Goal: Task Accomplishment & Management: Use online tool/utility

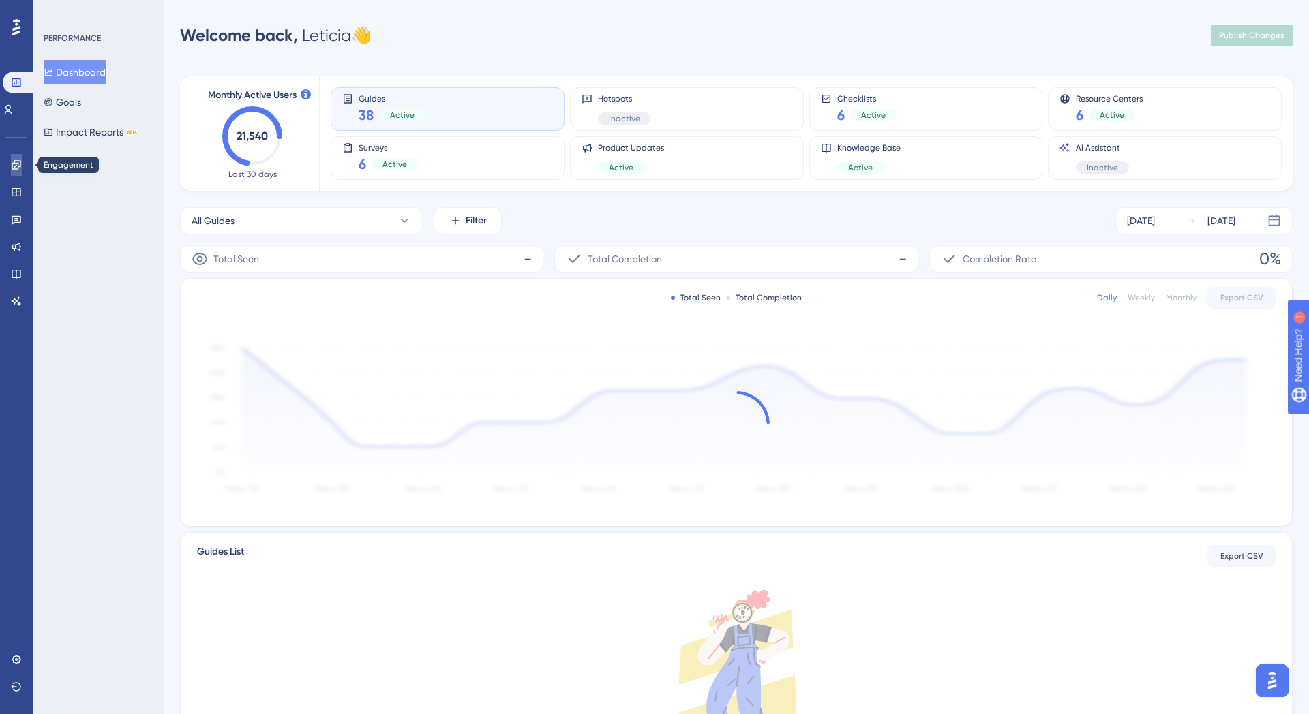
click at [20, 167] on icon at bounding box center [16, 164] width 9 height 9
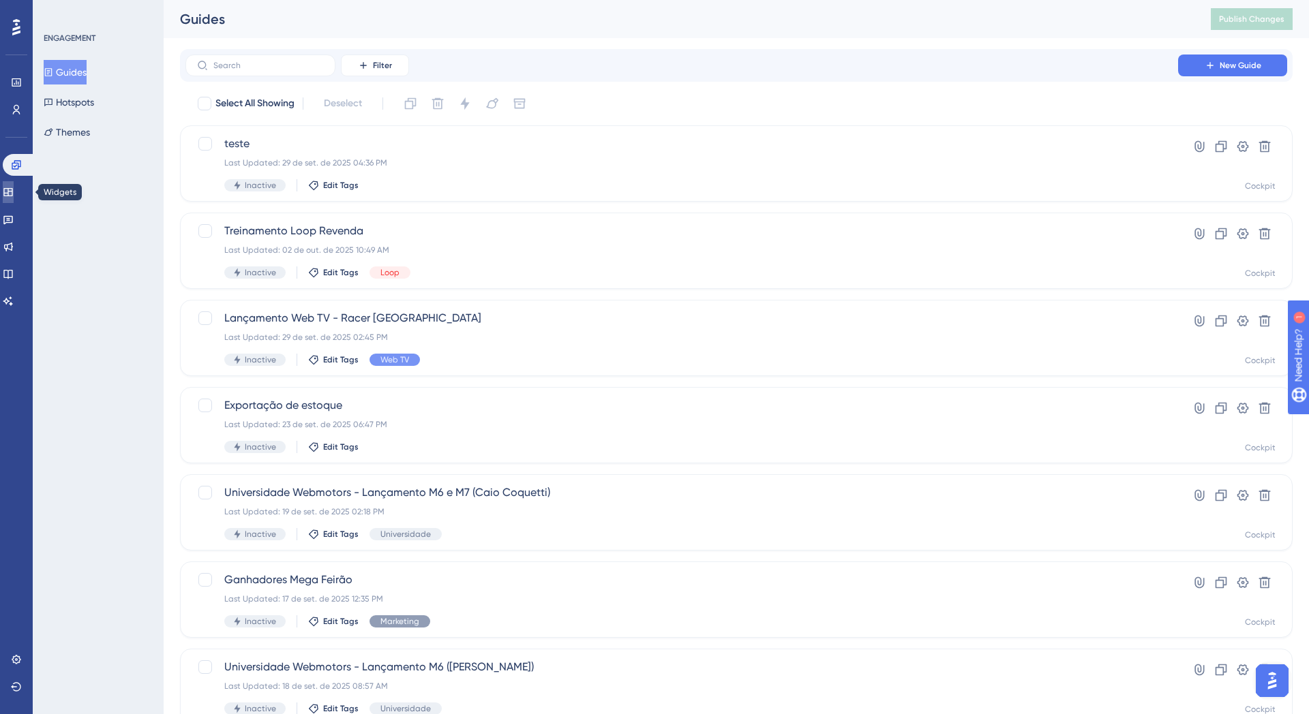
click at [12, 195] on icon at bounding box center [7, 192] width 9 height 8
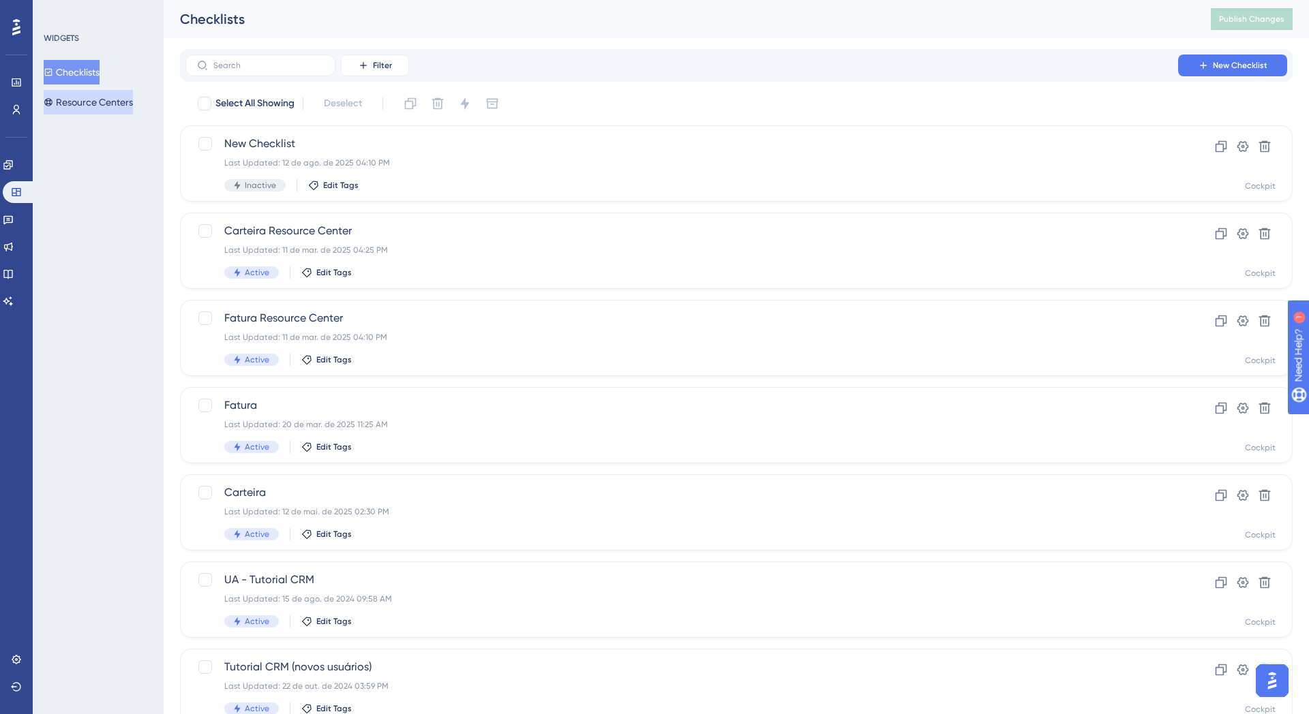
click at [72, 90] on button "Resource Centers" at bounding box center [88, 102] width 89 height 25
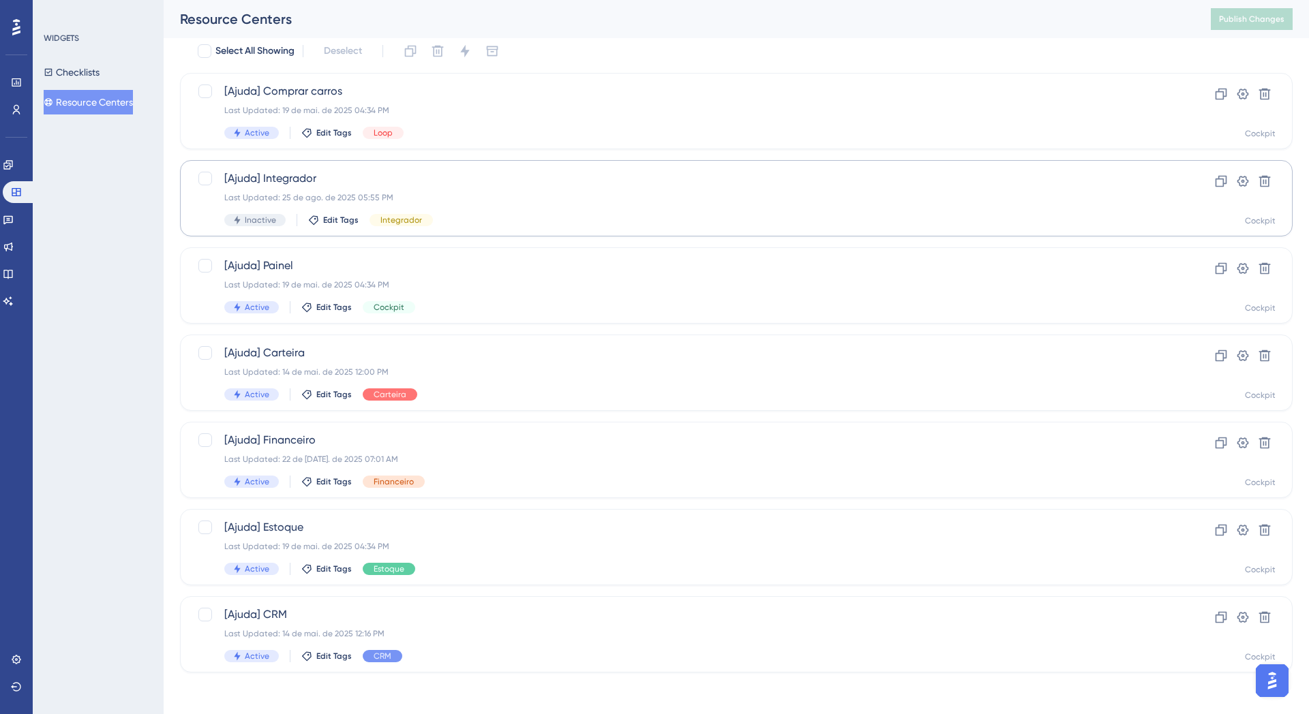
scroll to position [55, 0]
click at [475, 265] on span "[Ajuda] Painel" at bounding box center [681, 264] width 915 height 16
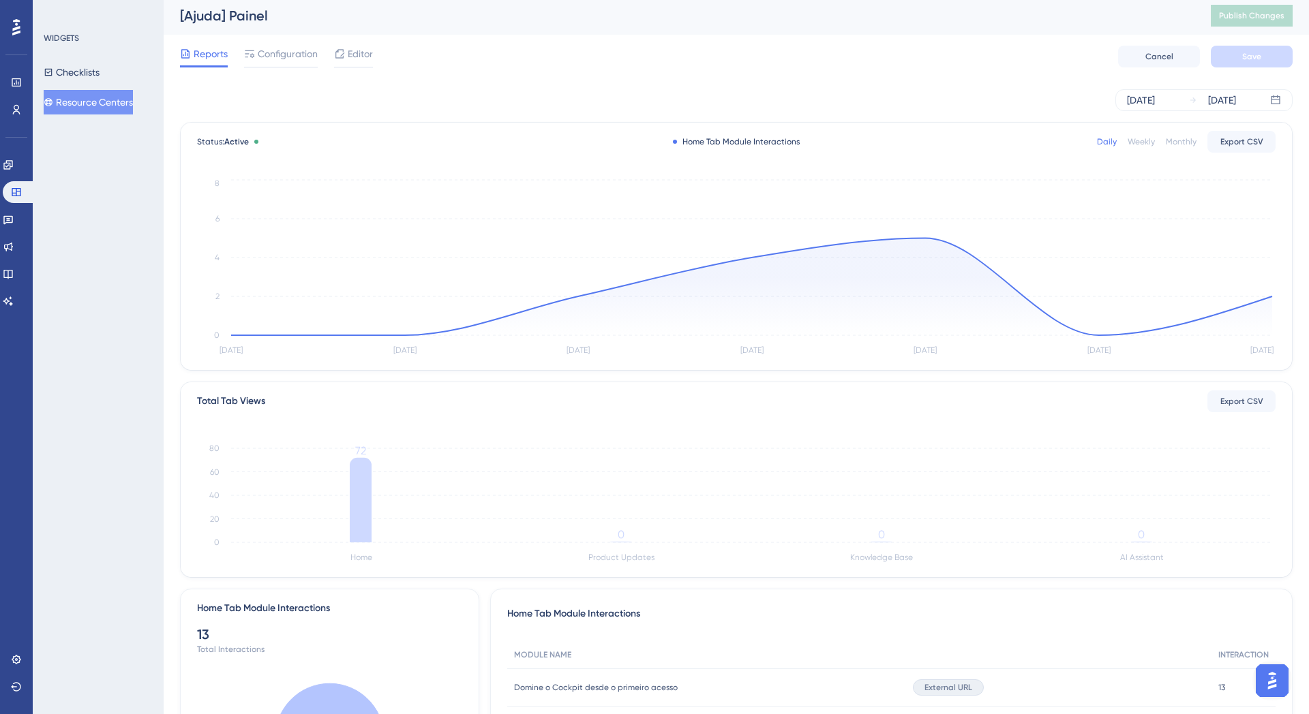
click at [288, 71] on div "Reports Configuration Editor Cancel Save" at bounding box center [736, 57] width 1113 height 44
click at [288, 60] on span "Configuration" at bounding box center [288, 52] width 60 height 16
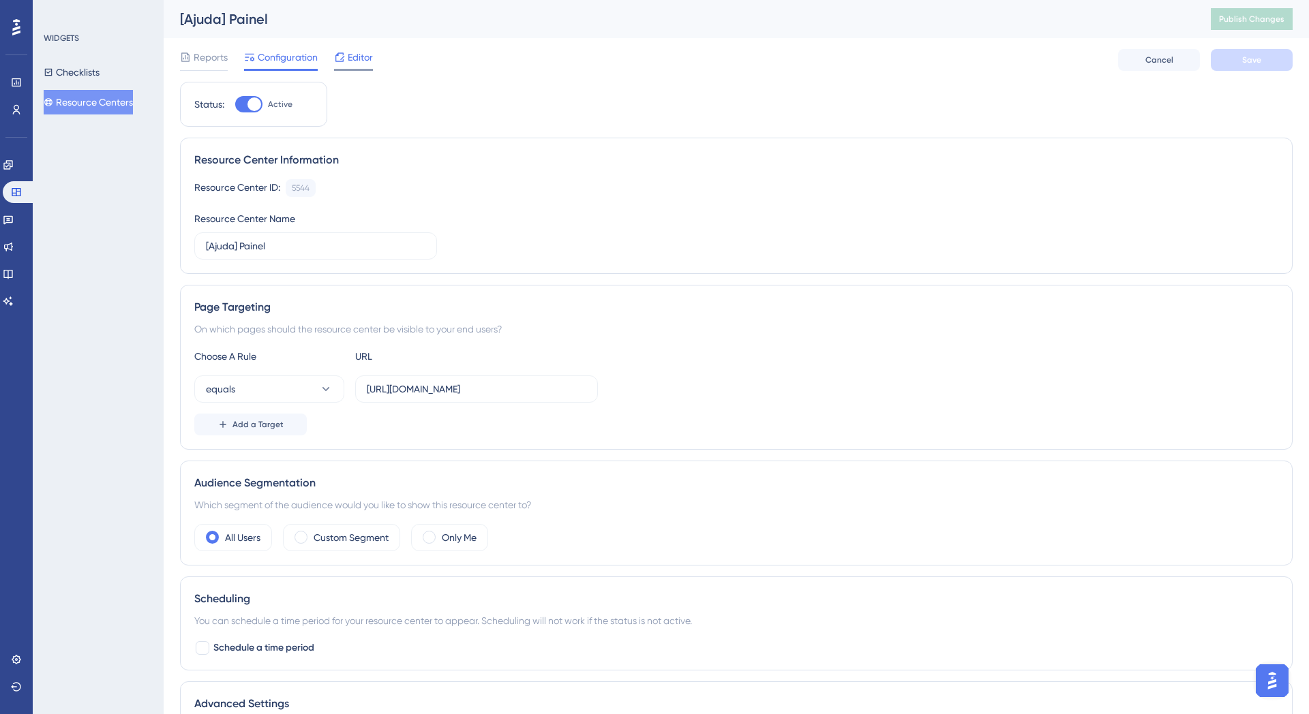
click at [348, 58] on span "Editor" at bounding box center [360, 57] width 25 height 16
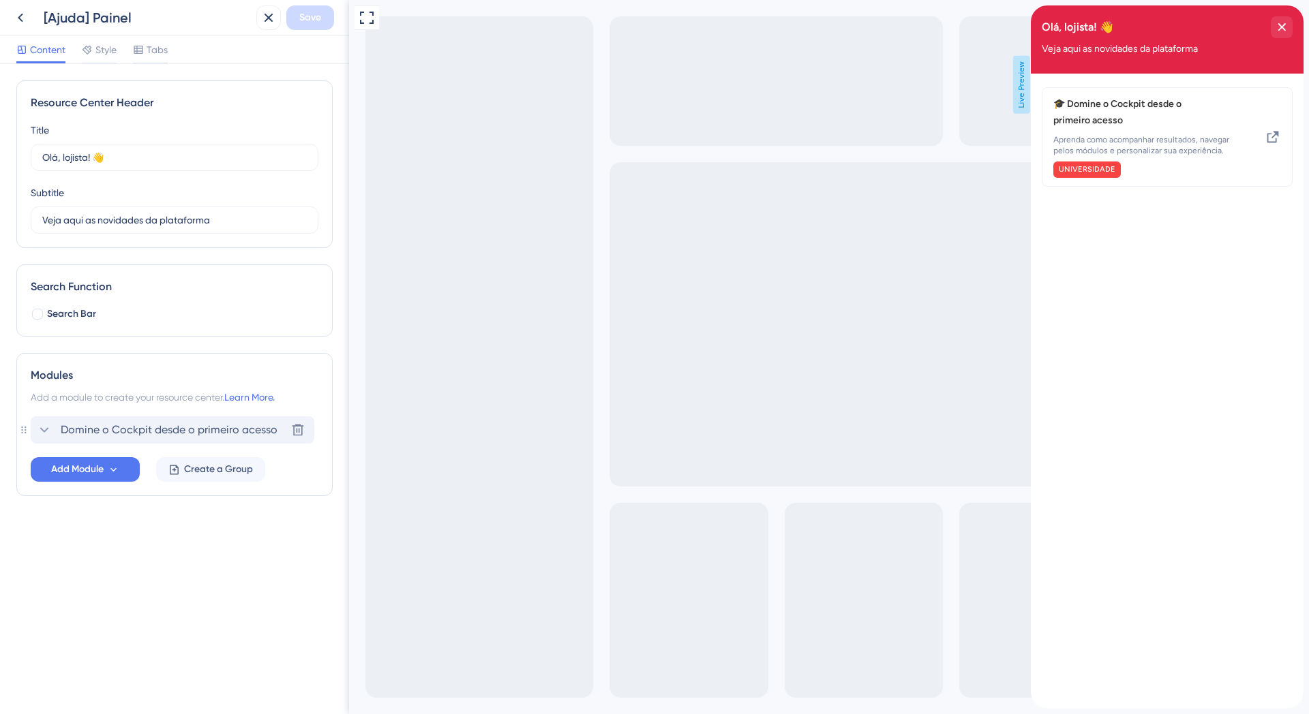
click at [50, 423] on icon at bounding box center [44, 430] width 16 height 16
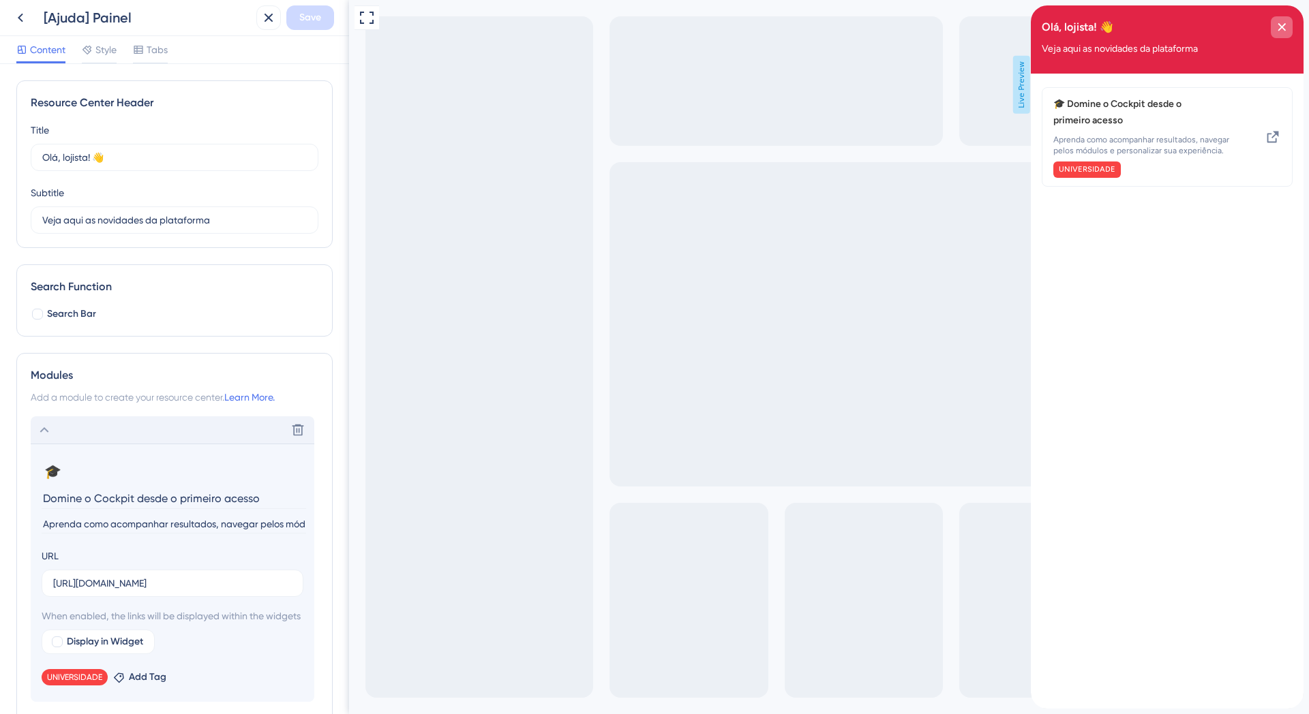
click at [1289, 31] on div "close resource center" at bounding box center [1282, 27] width 22 height 22
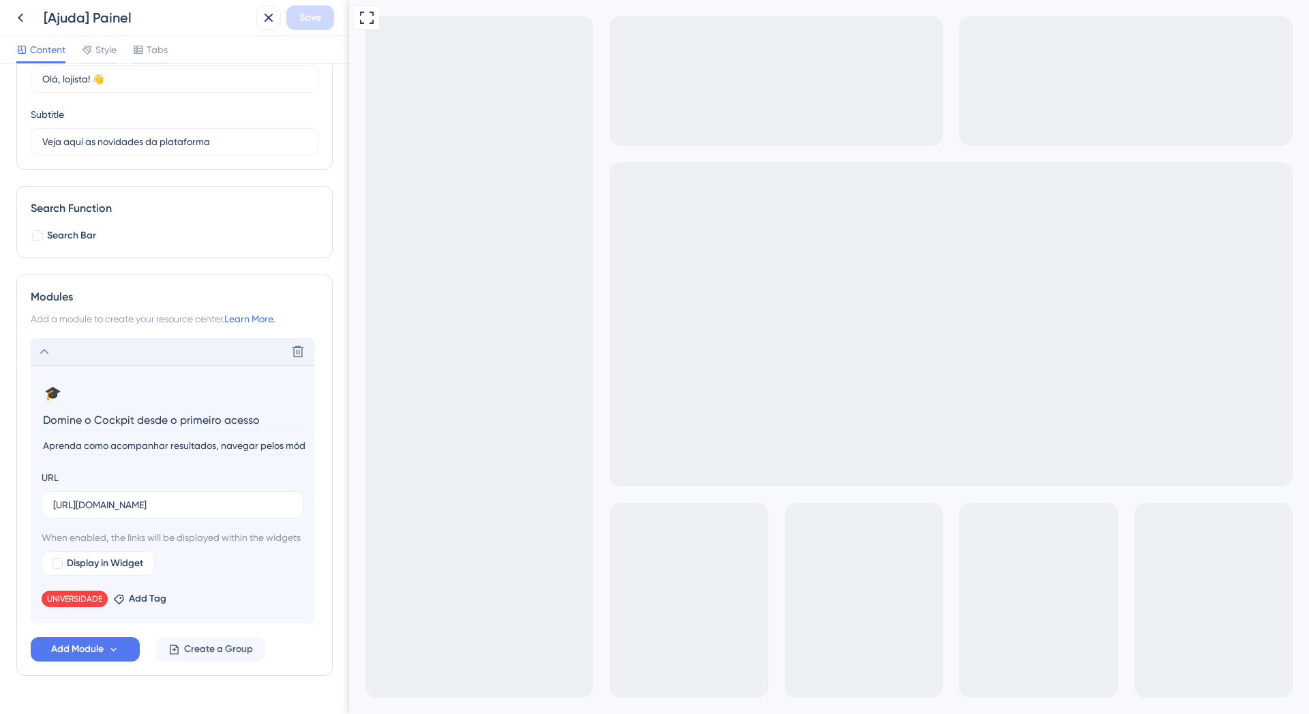
scroll to position [127, 0]
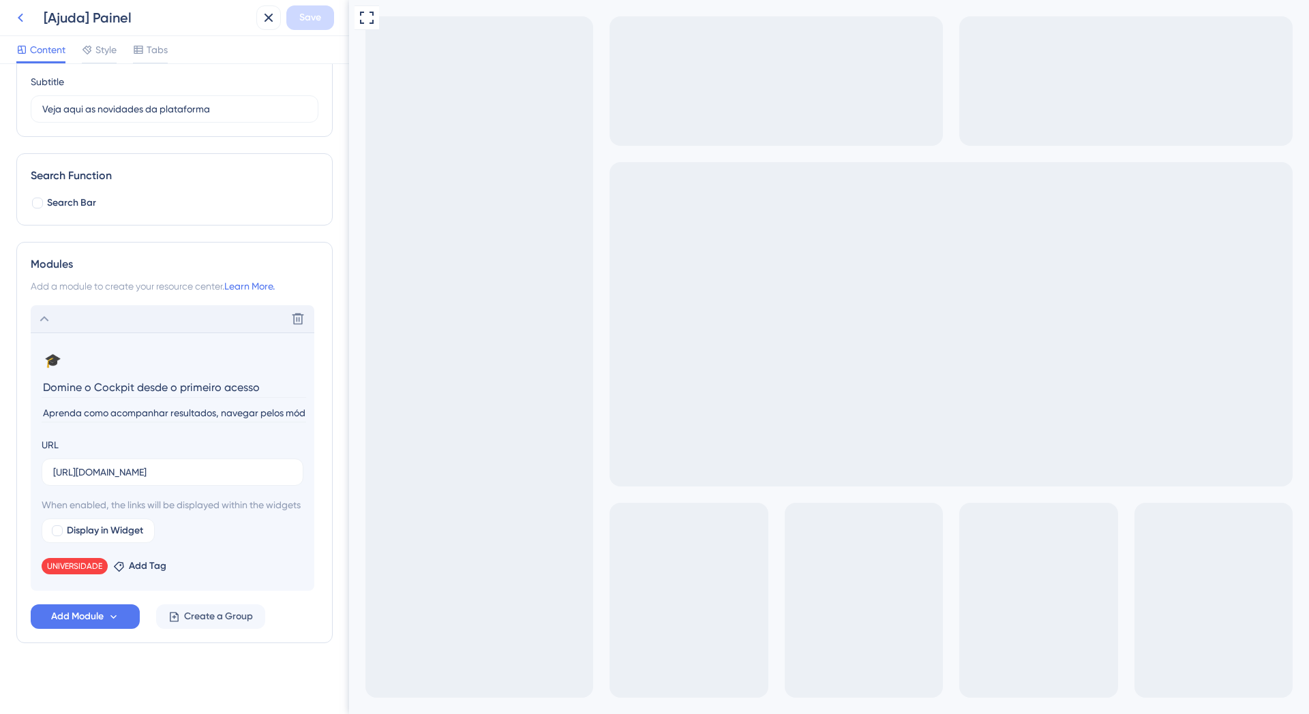
click at [17, 17] on icon at bounding box center [20, 18] width 16 height 16
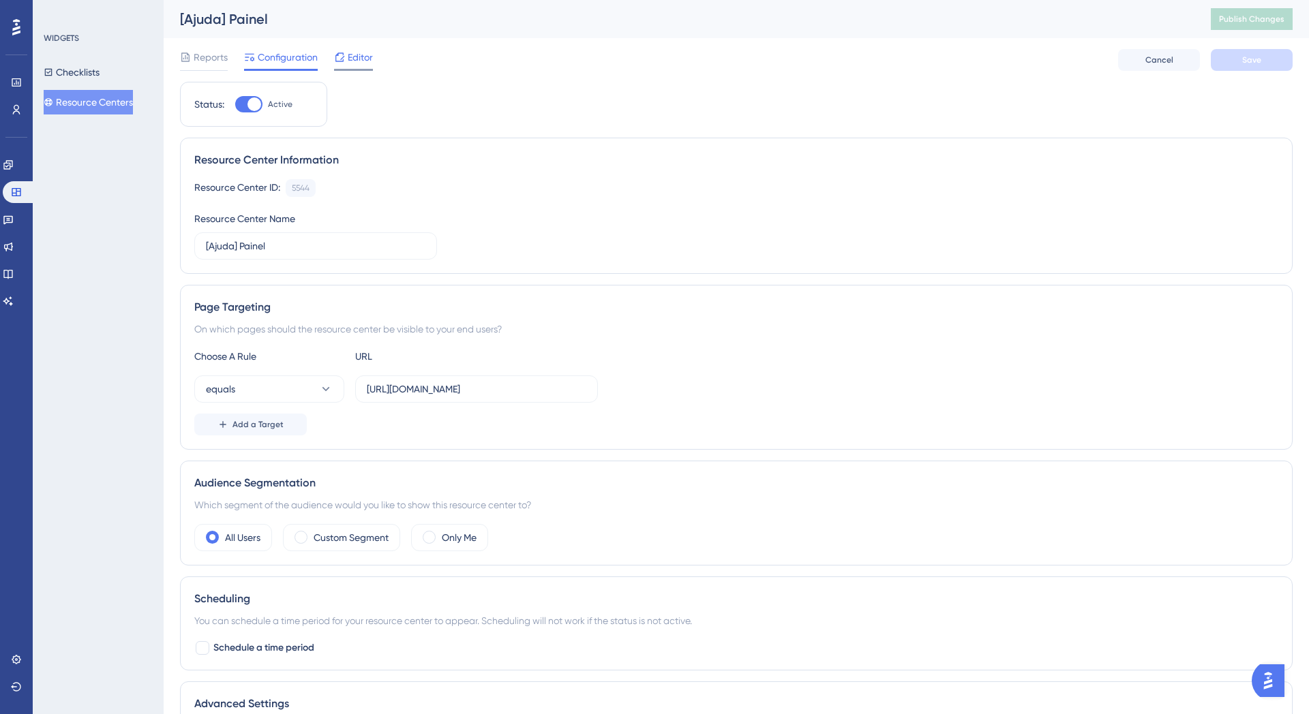
click at [348, 55] on span "Editor" at bounding box center [360, 57] width 25 height 16
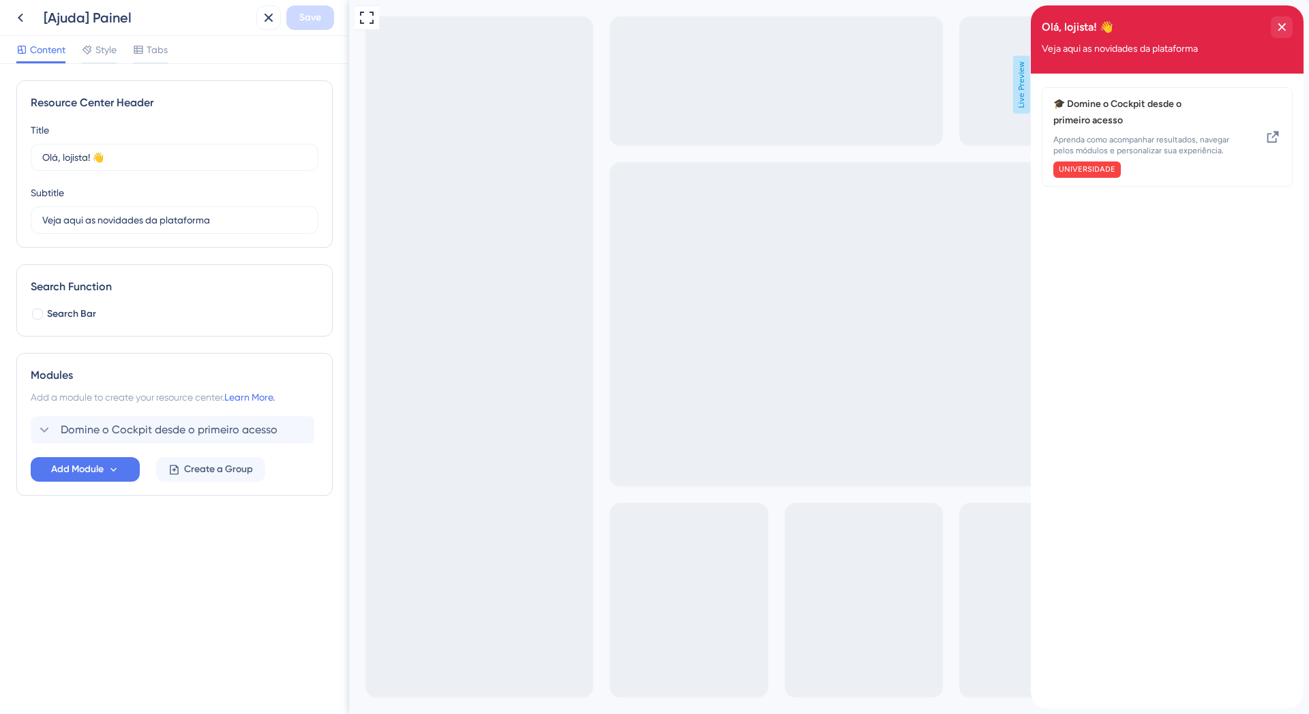
click at [172, 50] on div "Content Style Tabs" at bounding box center [174, 50] width 349 height 28
click at [162, 51] on span "Tabs" at bounding box center [157, 50] width 21 height 16
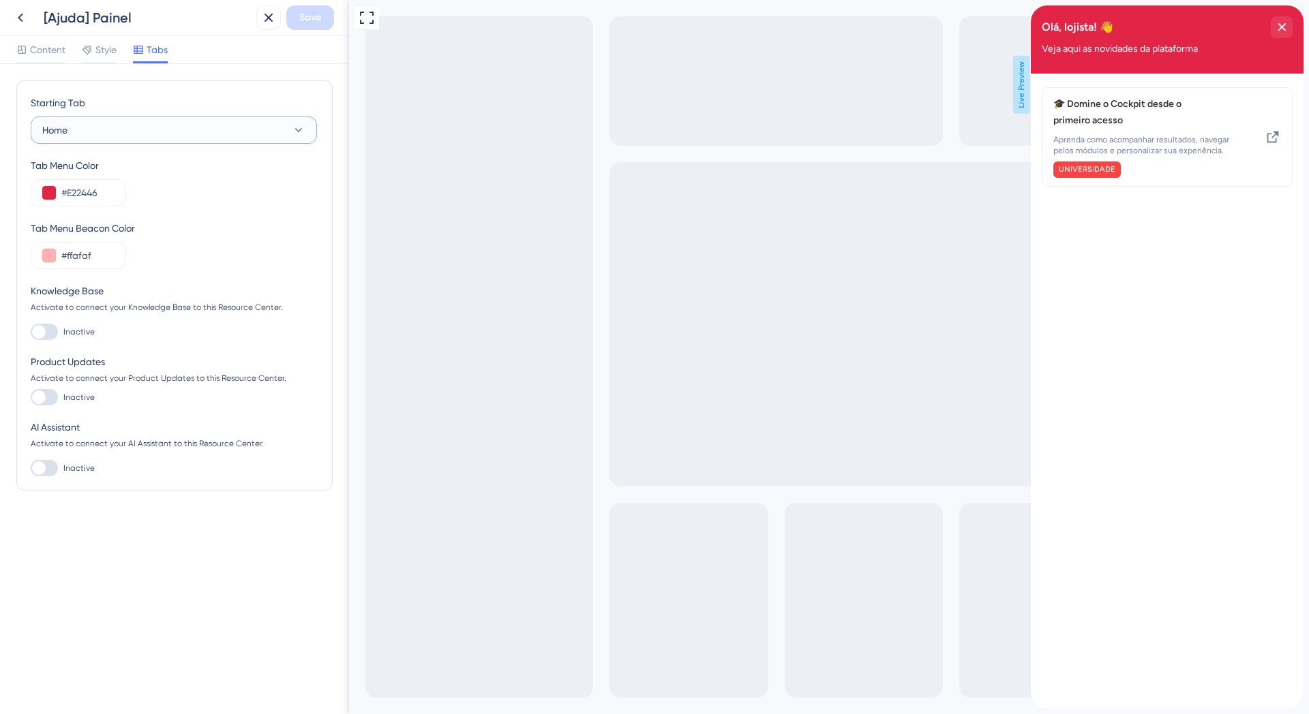
click at [87, 129] on button "Home" at bounding box center [174, 130] width 286 height 27
click at [123, 131] on button "Home" at bounding box center [174, 130] width 286 height 27
click at [108, 50] on span "Style" at bounding box center [105, 50] width 21 height 16
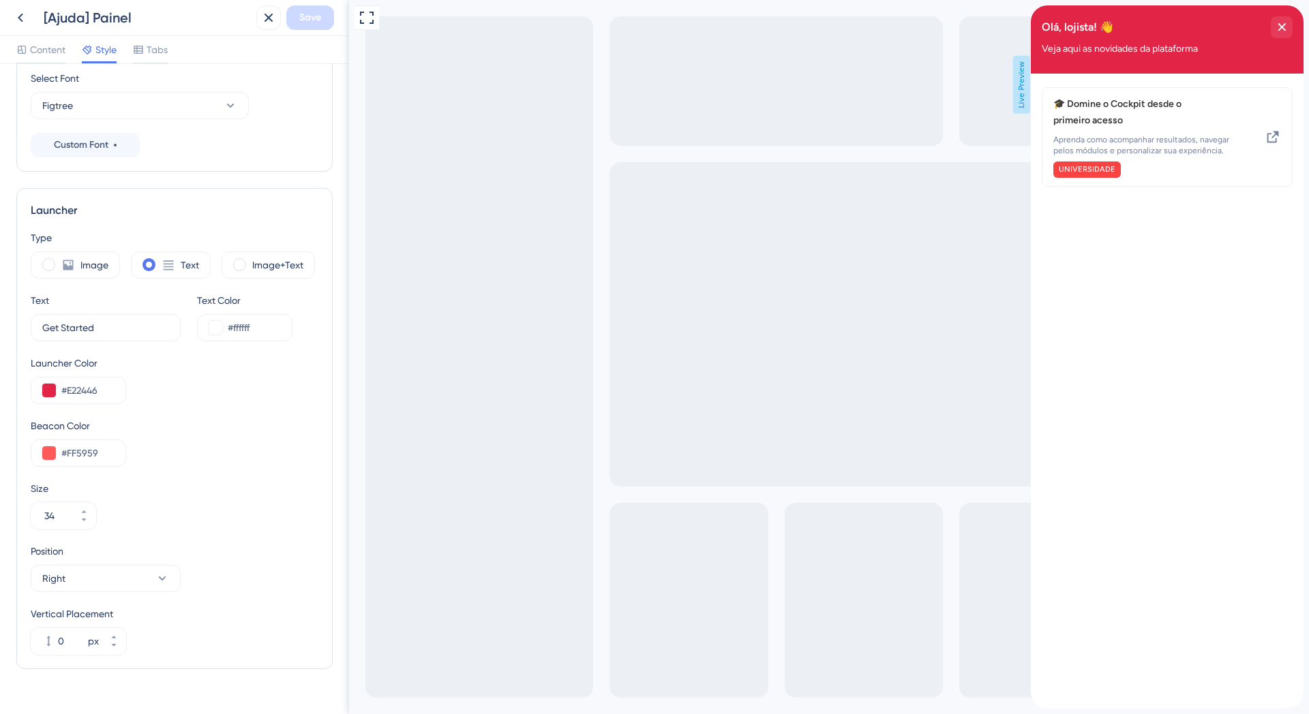
scroll to position [266, 0]
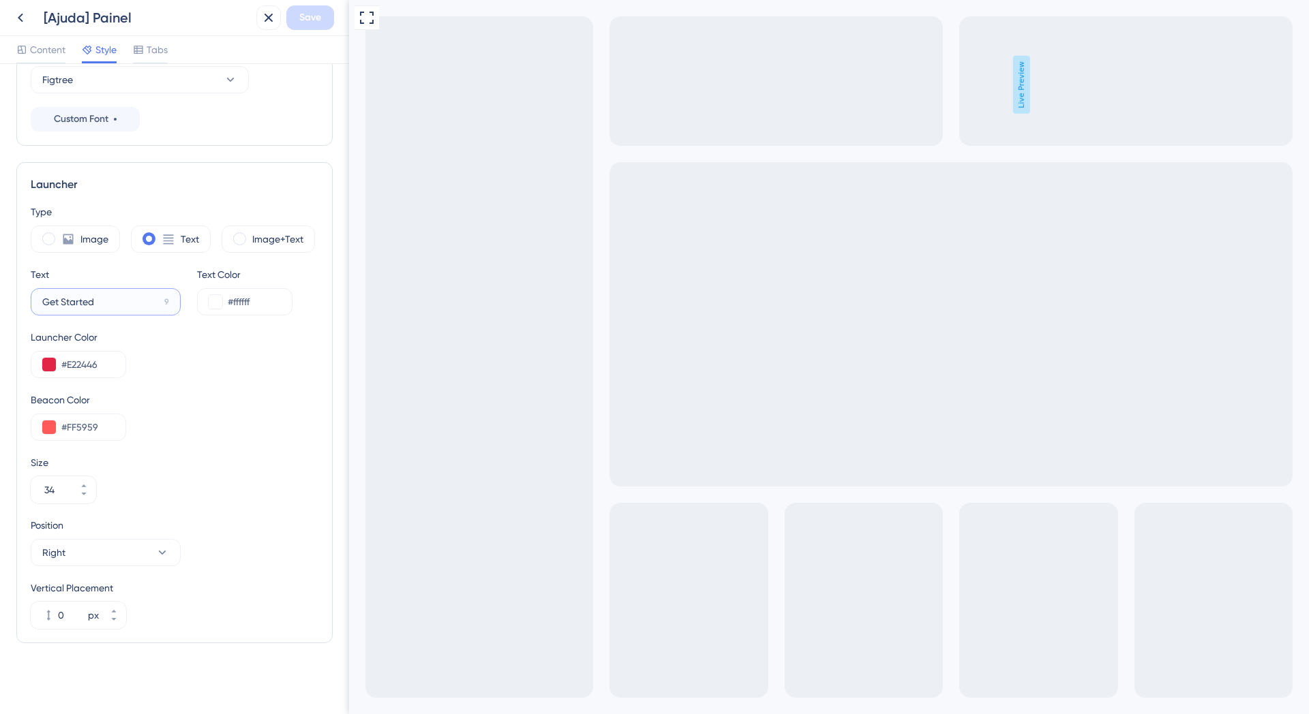
drag, startPoint x: 114, startPoint y: 307, endPoint x: 29, endPoint y: 309, distance: 85.2
click at [29, 309] on div "Launcher Type Image Text Image+Text Text Get Started 9 Text Color #ffffff Launc…" at bounding box center [174, 402] width 316 height 481
click at [44, 302] on input "Get Started" at bounding box center [100, 302] width 117 height 15
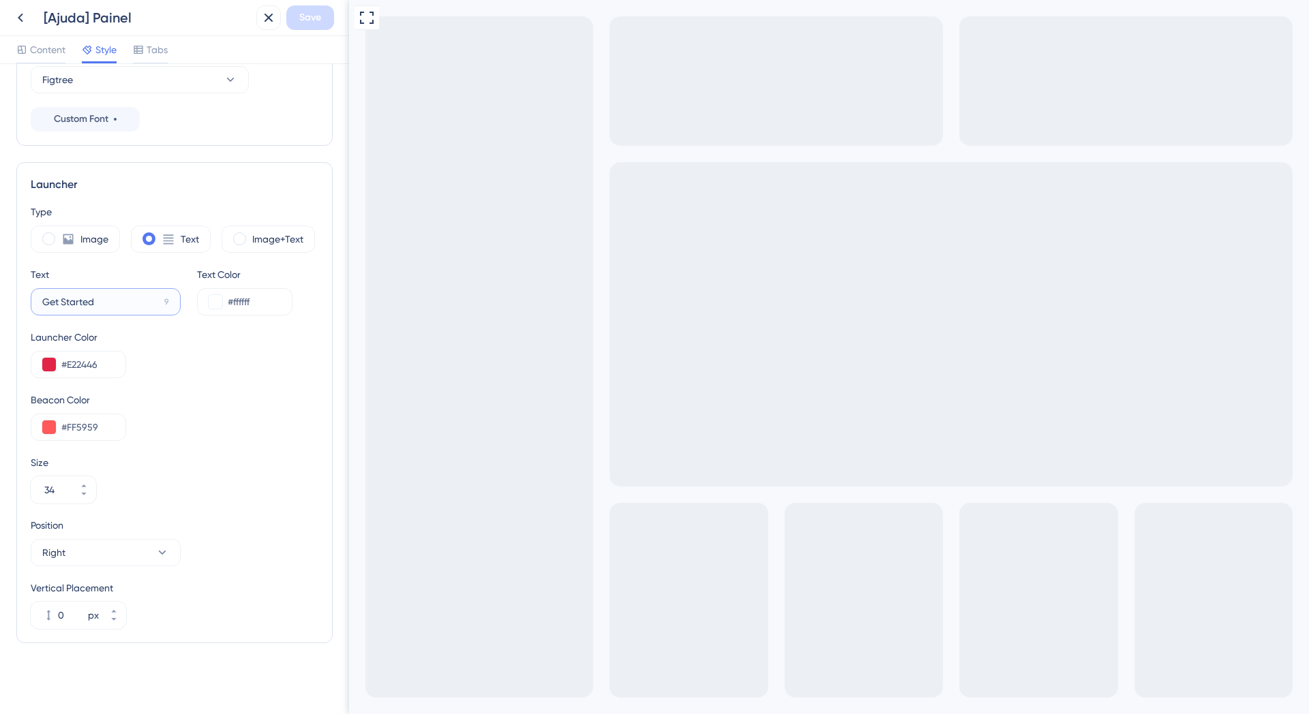
click at [102, 301] on input "Get Started" at bounding box center [100, 302] width 117 height 15
type input "Precisa de ajuda?"
click at [243, 241] on span at bounding box center [239, 238] width 13 height 13
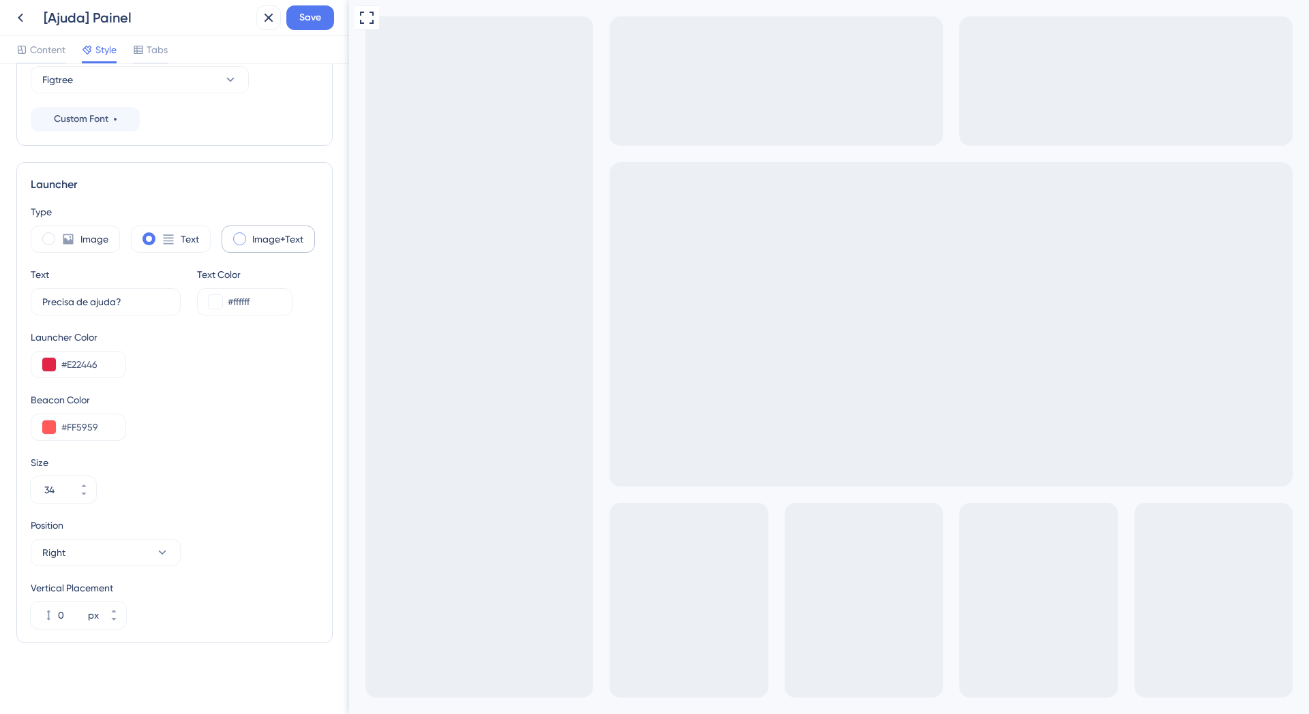
click at [250, 235] on input "radio" at bounding box center [250, 235] width 0 height 0
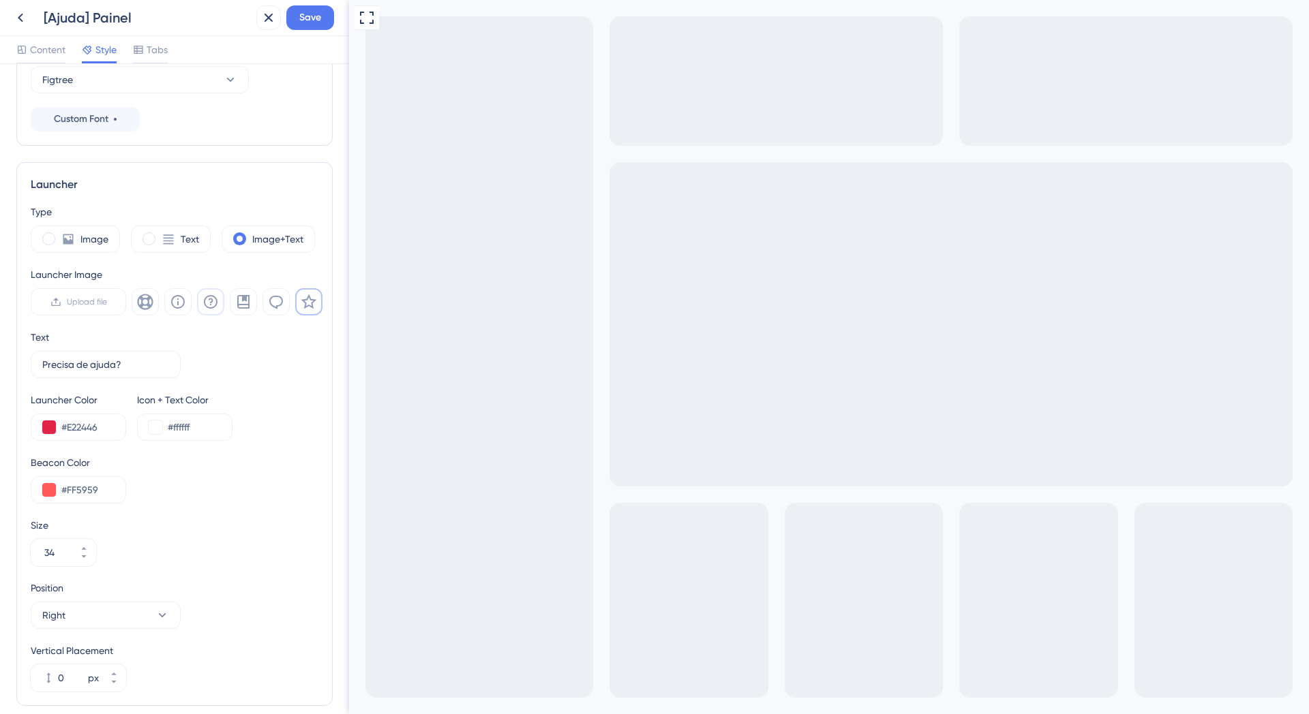
click at [205, 303] on icon at bounding box center [211, 302] width 14 height 14
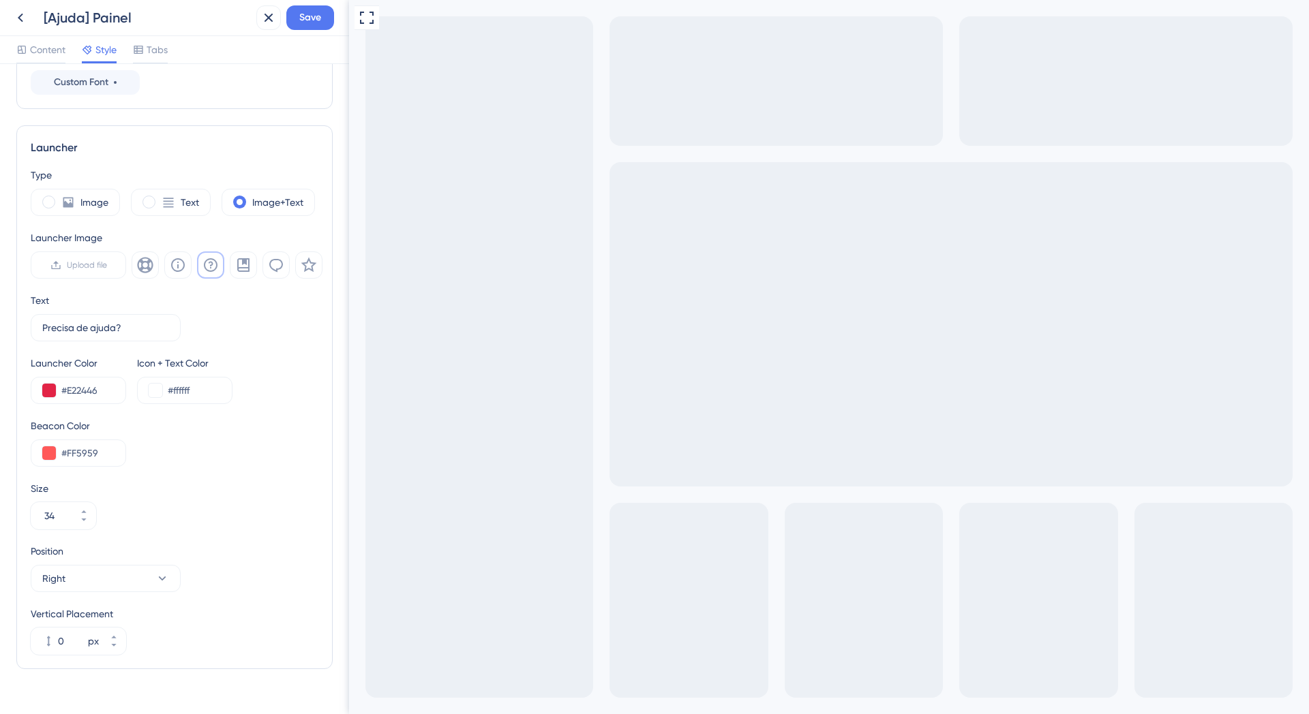
scroll to position [329, 0]
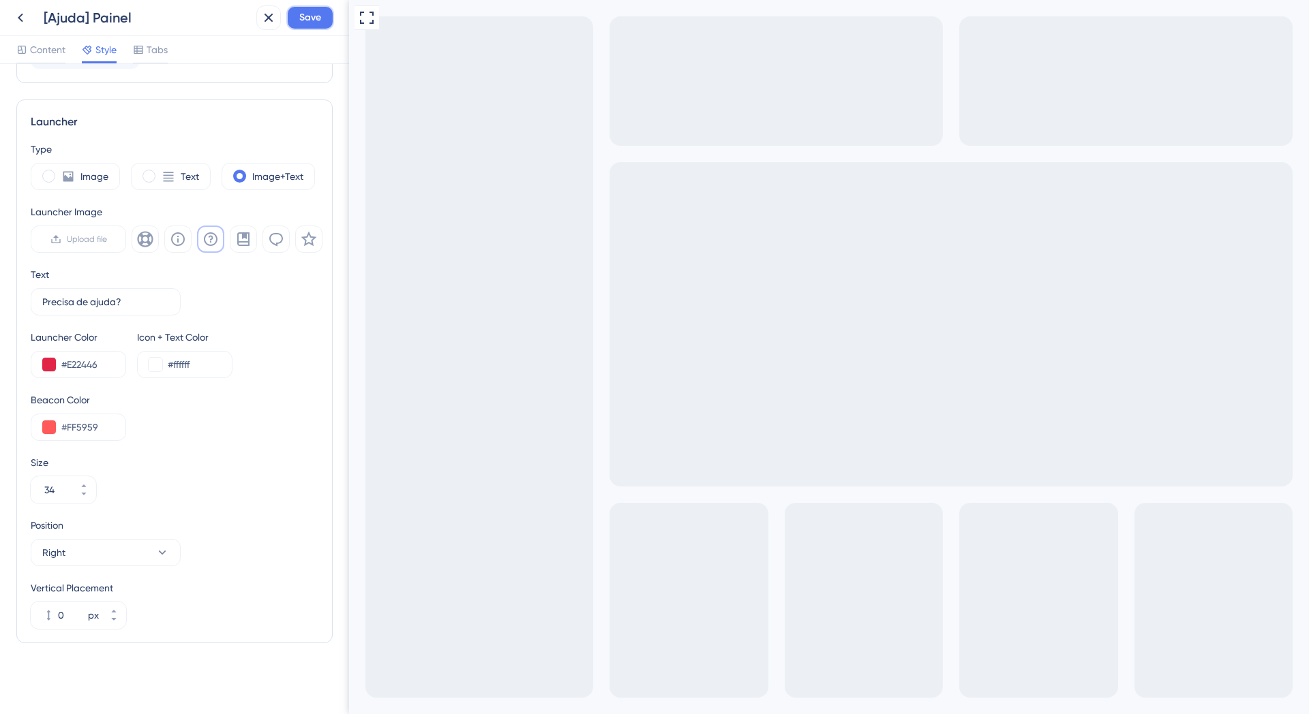
click at [324, 19] on button "Save" at bounding box center [310, 17] width 48 height 25
click at [255, 26] on icon at bounding box center [259, 25] width 14 height 14
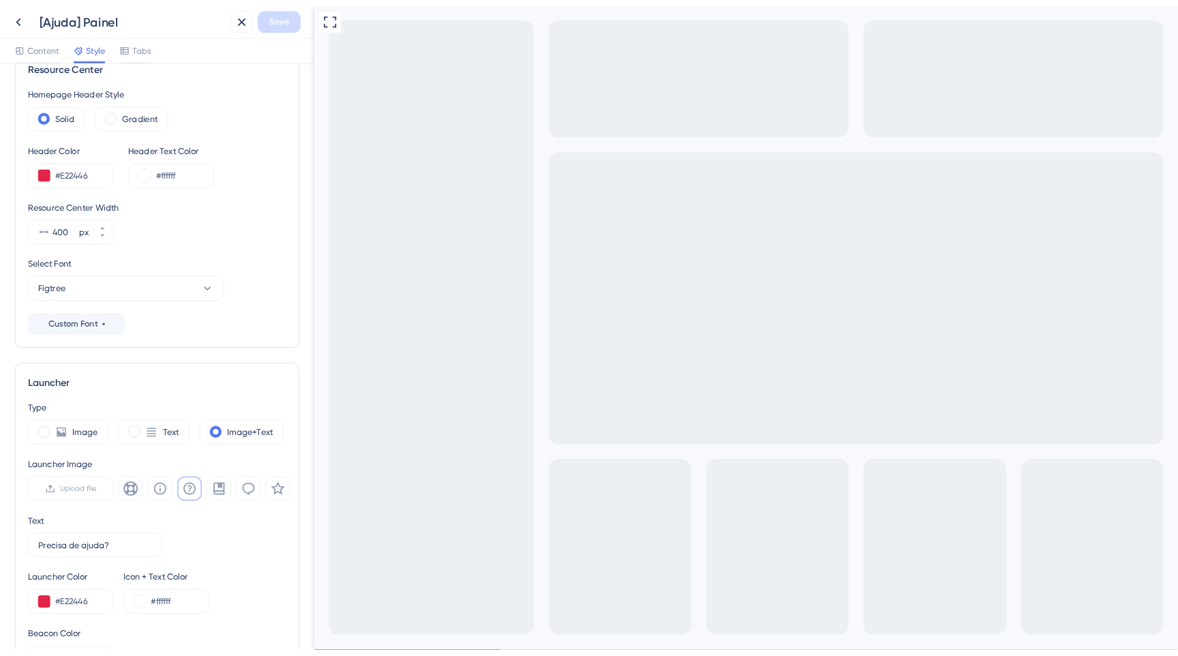
scroll to position [2, 0]
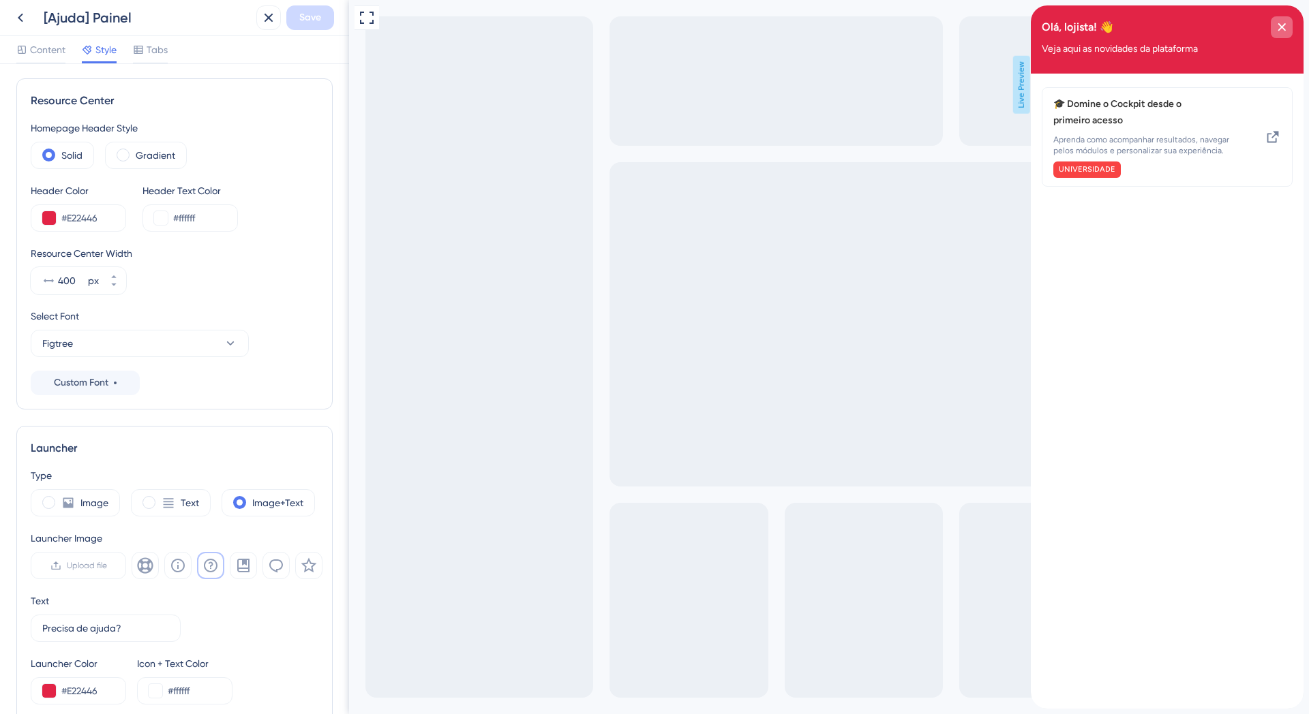
click at [1289, 28] on div "close resource center" at bounding box center [1282, 27] width 22 height 22
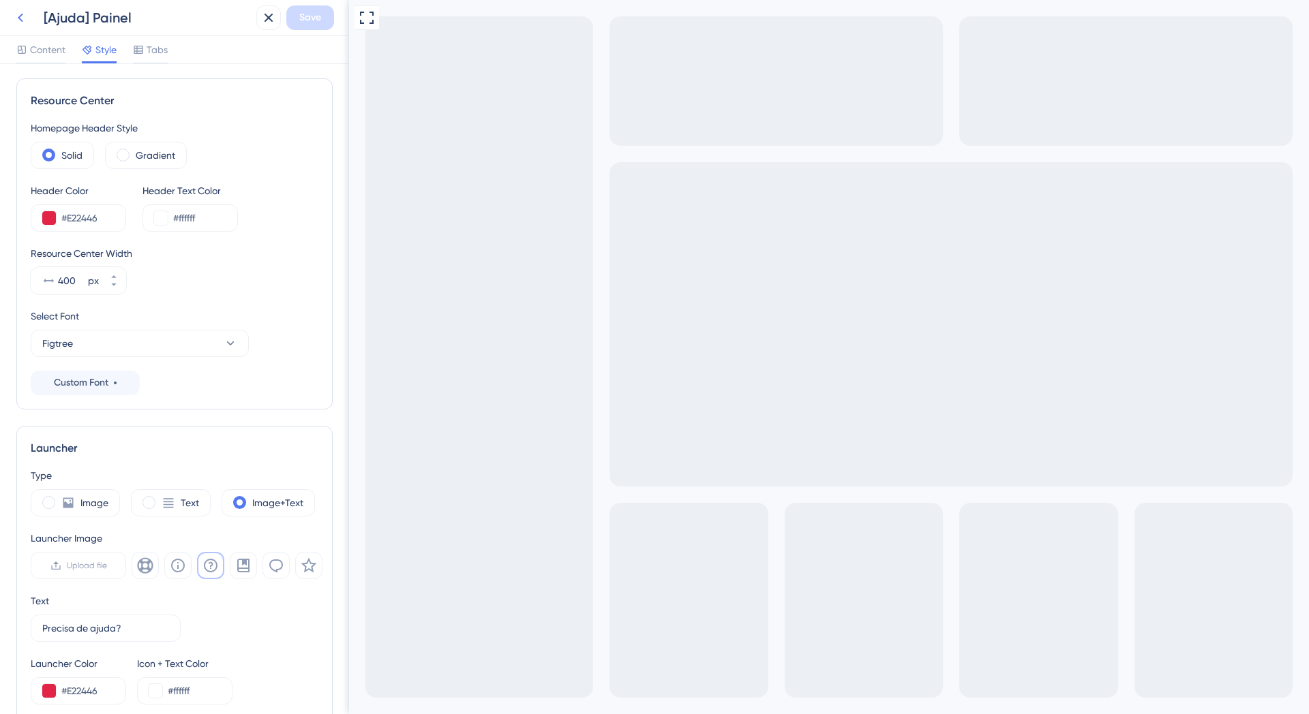
click at [21, 18] on icon at bounding box center [20, 18] width 16 height 16
